Goal: Information Seeking & Learning: Learn about a topic

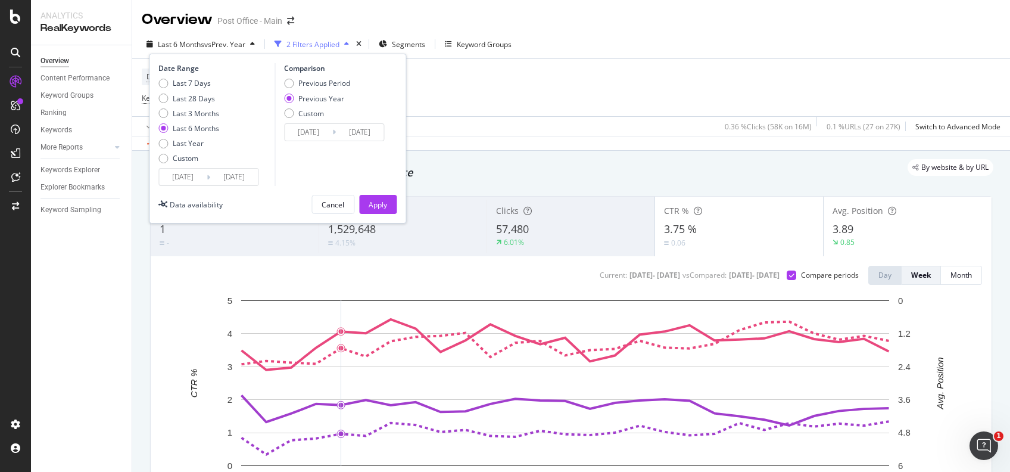
scroll to position [14, 0]
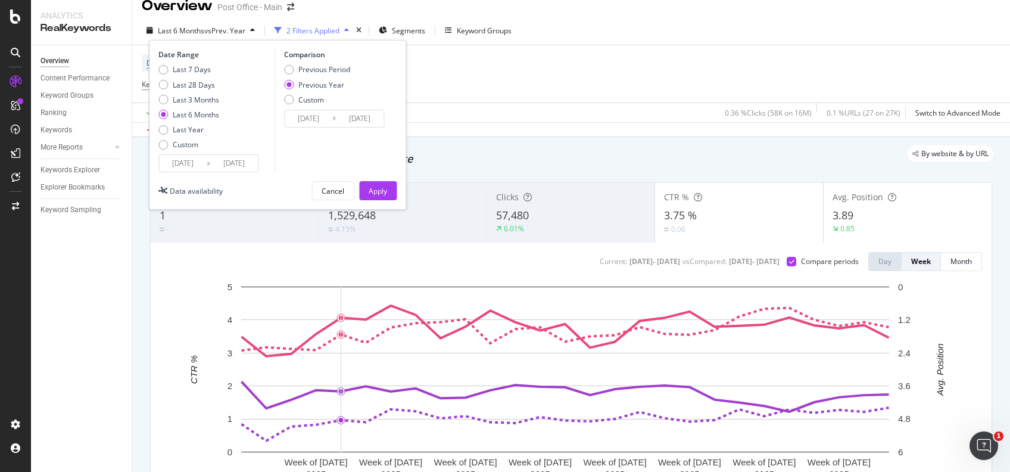
click at [254, 161] on input "2025/09/26" at bounding box center [234, 163] width 48 height 17
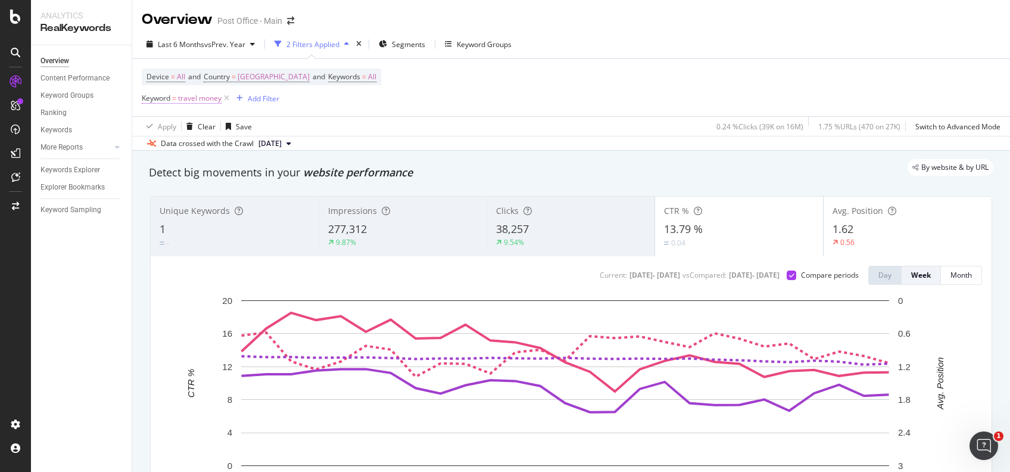
scroll to position [57, 0]
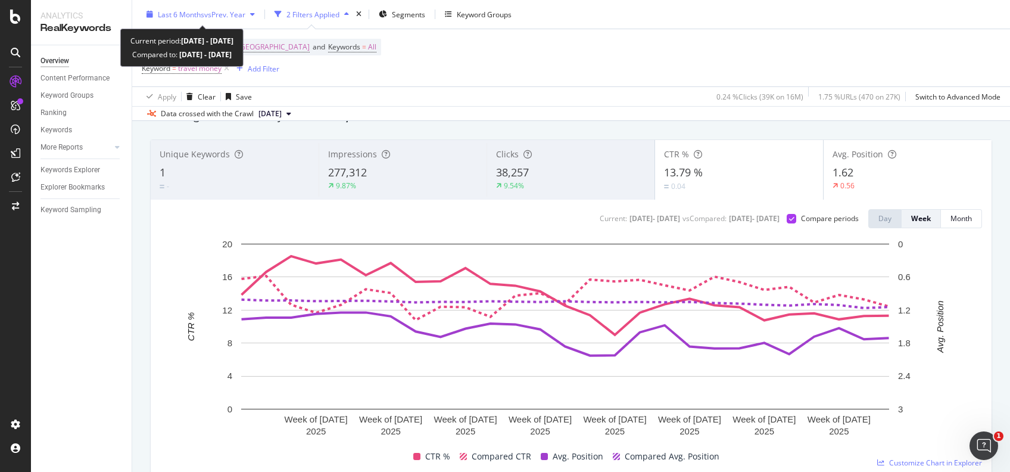
click at [260, 16] on div "button" at bounding box center [252, 14] width 14 height 7
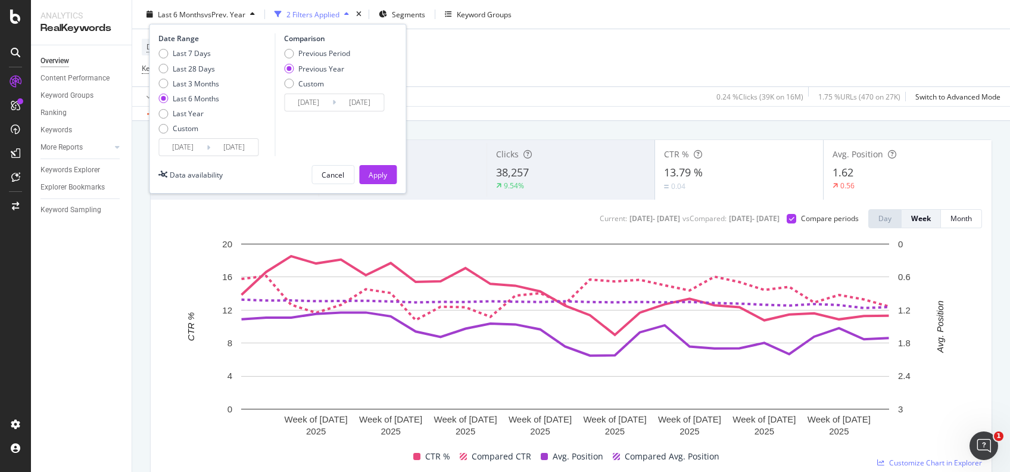
click at [238, 147] on input "2025/09/26" at bounding box center [234, 147] width 48 height 17
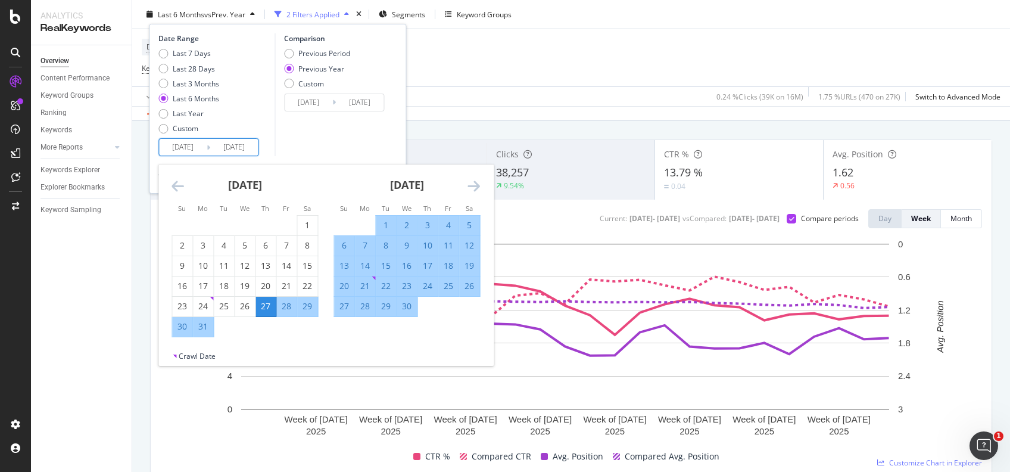
click at [481, 188] on div "April 2025 1 2 3 4 5 6 7 8 9 10 11 12 13 14 15 16 17 18 19 20 21 22 23 24 25 26…" at bounding box center [407, 240] width 162 height 152
click at [474, 183] on icon "Move forward to switch to the next month." at bounding box center [473, 186] width 13 height 14
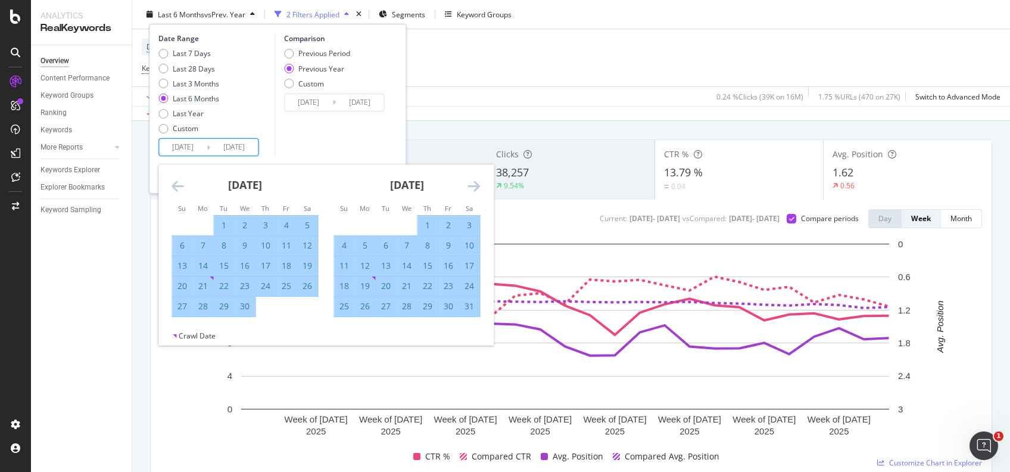
click at [474, 183] on icon "Move forward to switch to the next month." at bounding box center [473, 186] width 13 height 14
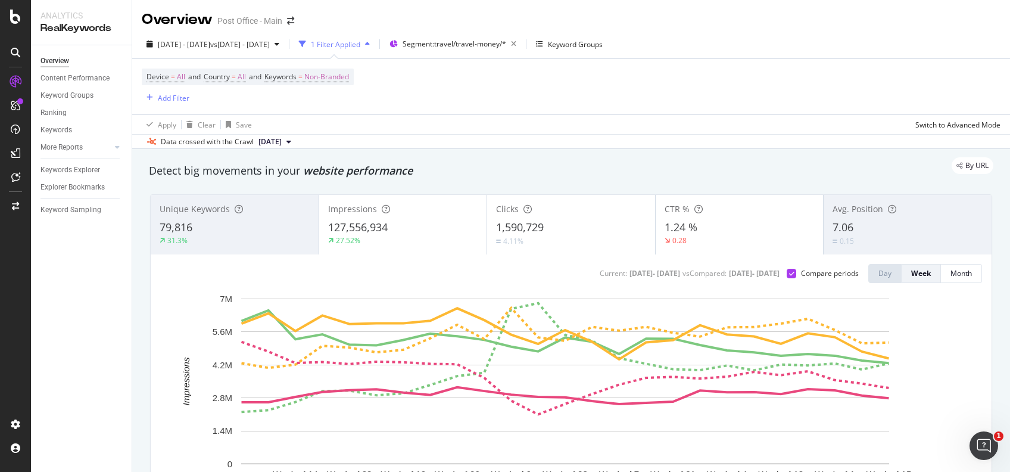
scroll to position [68, 0]
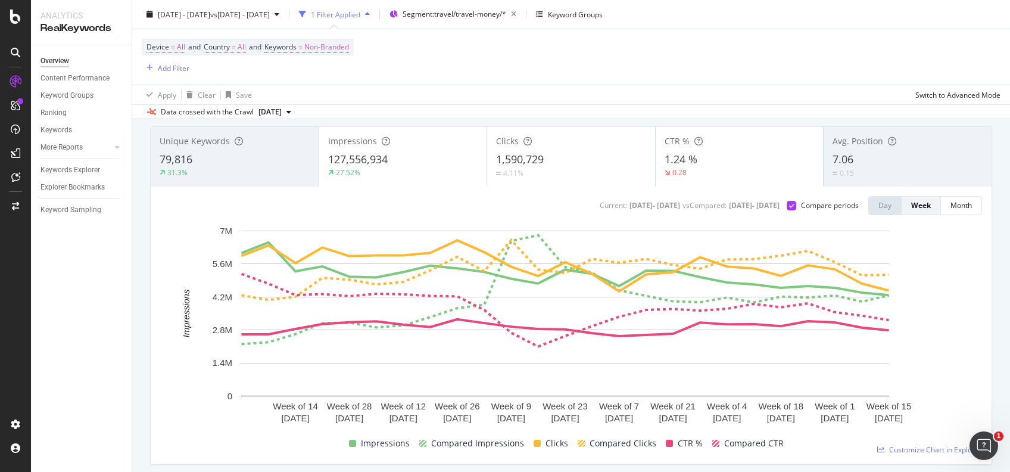
drag, startPoint x: 477, startPoint y: 205, endPoint x: 772, endPoint y: 205, distance: 294.1
click at [772, 205] on div "Current: 2025 Mar. 31st - 2025 Sep. 21st vs Compared : 2024 Apr. 1st - 2024 Sep…" at bounding box center [691, 205] width 189 height 10
copy div "Current: 2025 Mar. 31st - 2025 Sep. 21st vs Compared : 2024 Apr. 1st - 2024 Sep…"
